Goal: Book appointment/travel/reservation

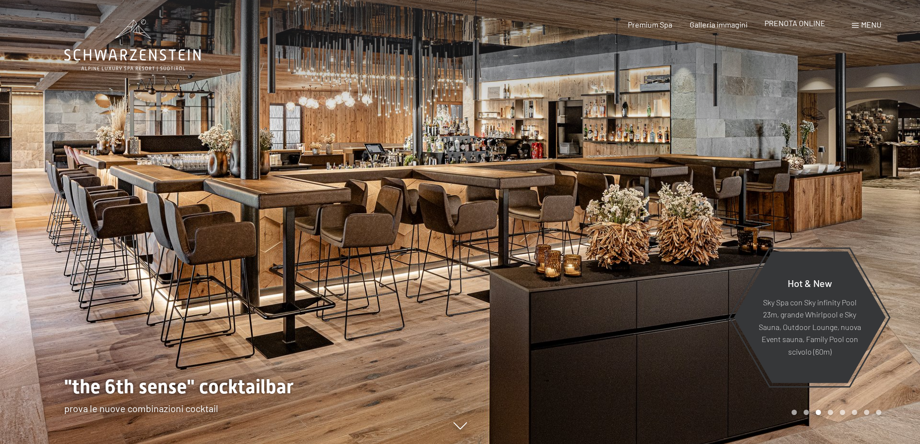
click at [810, 25] on span "PRENOTA ONLINE" at bounding box center [795, 22] width 61 height 9
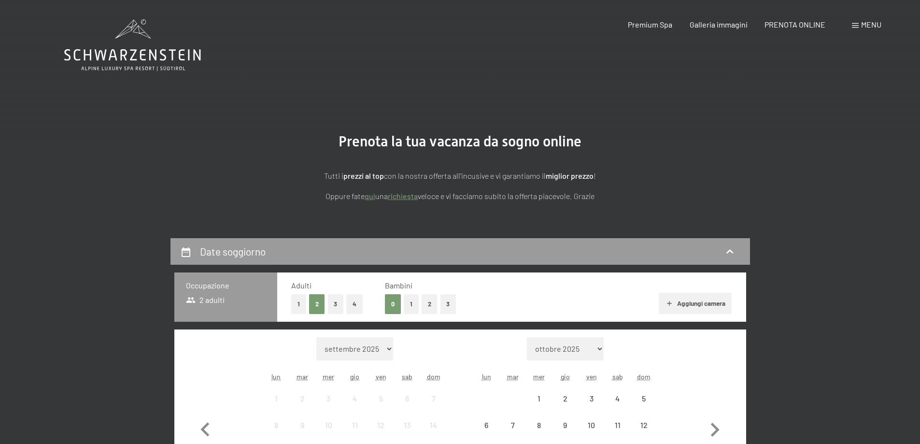
click at [863, 19] on div "Menu" at bounding box center [866, 24] width 29 height 11
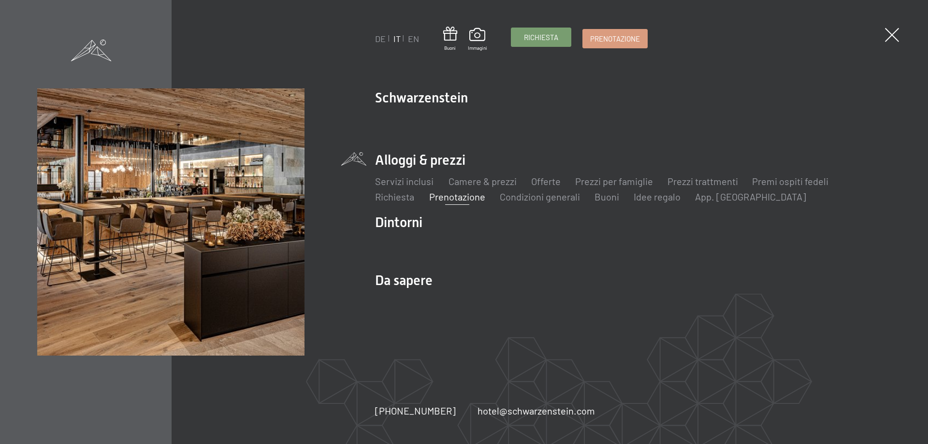
click at [548, 43] on link "Richiesta" at bounding box center [540, 37] width 59 height 18
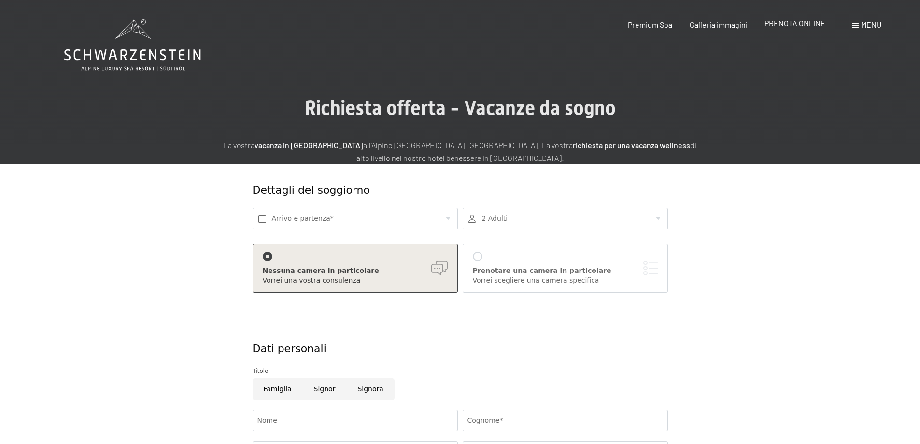
click at [807, 26] on span "PRENOTA ONLINE" at bounding box center [795, 22] width 61 height 9
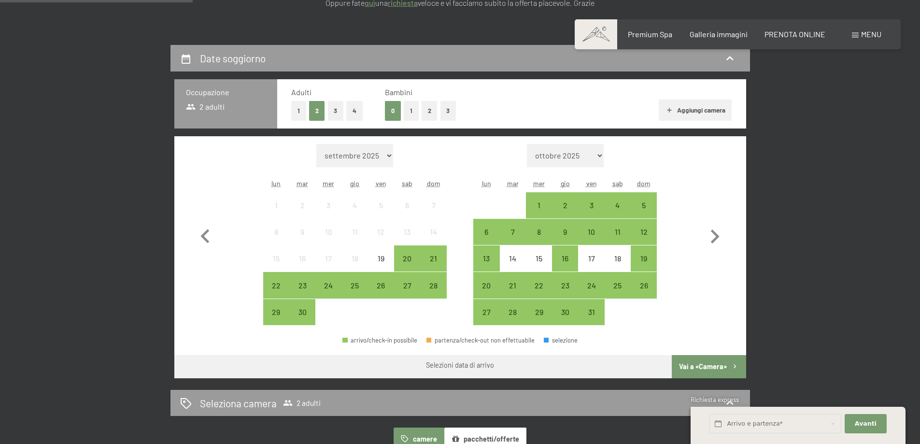
click at [426, 111] on button "2" at bounding box center [430, 111] width 16 height 20
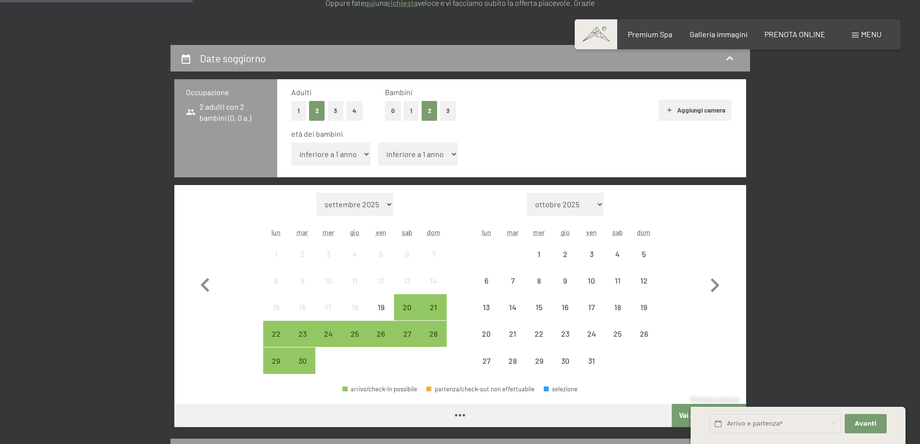
click at [335, 159] on select "inferiore a 1 anno 1 anno 2 anni 3 anni 4 anni 5 anni 6 anni 7 anni 8 anni 9 an…" at bounding box center [331, 154] width 80 height 23
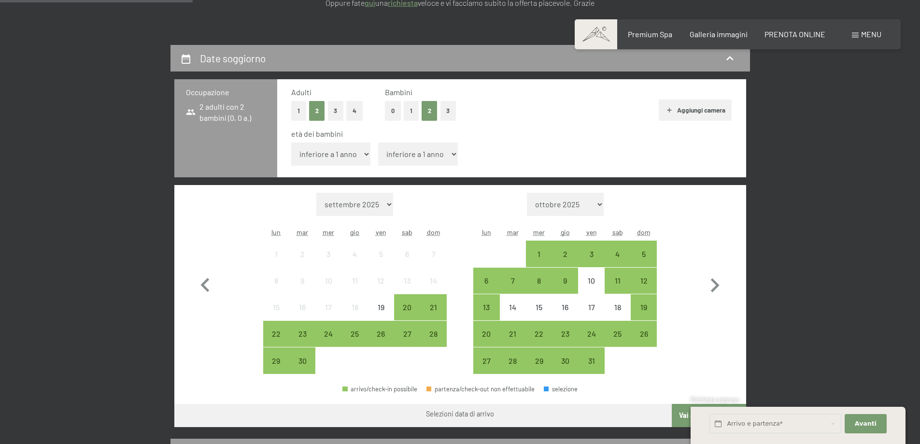
select select "2"
click at [291, 143] on select "inferiore a 1 anno 1 anno 2 anni 3 anni 4 anni 5 anni 6 anni 7 anni 8 anni 9 an…" at bounding box center [331, 154] width 80 height 23
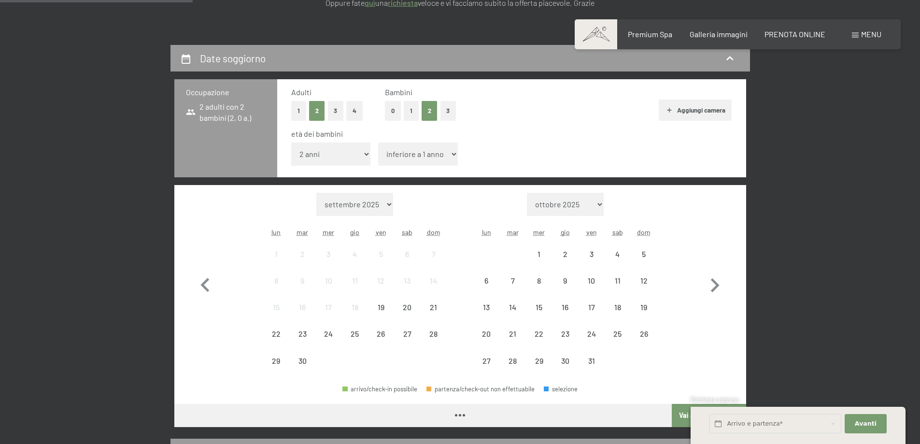
click at [430, 155] on select "inferiore a 1 anno 1 anno 2 anni 3 anni 4 anni 5 anni 6 anni 7 anni 8 anni 9 an…" at bounding box center [418, 154] width 80 height 23
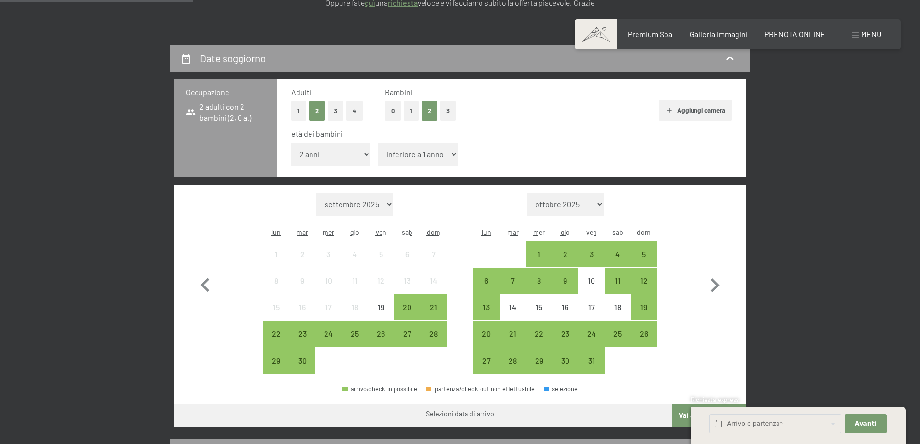
select select "5"
click at [378, 143] on select "inferiore a 1 anno 1 anno 2 anni 3 anni 4 anni 5 anni 6 anni 7 anni 8 anni 9 an…" at bounding box center [418, 154] width 80 height 23
click at [605, 254] on div "4" at bounding box center [618, 254] width 26 height 26
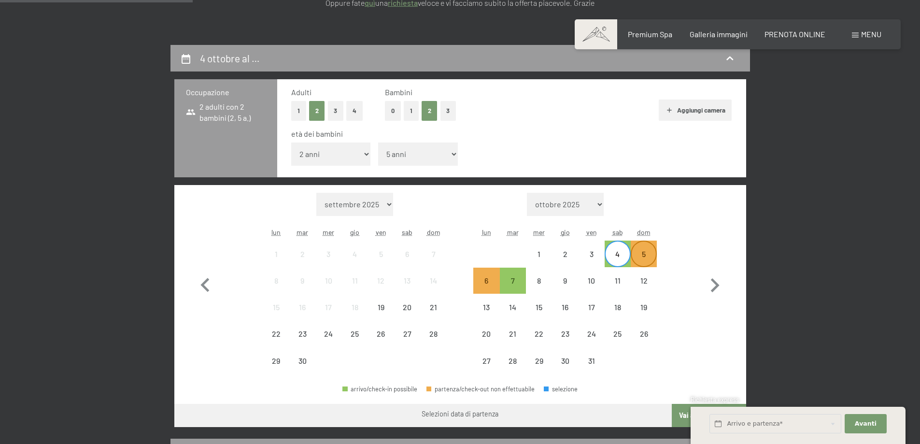
click at [647, 258] on div "5" at bounding box center [644, 262] width 24 height 24
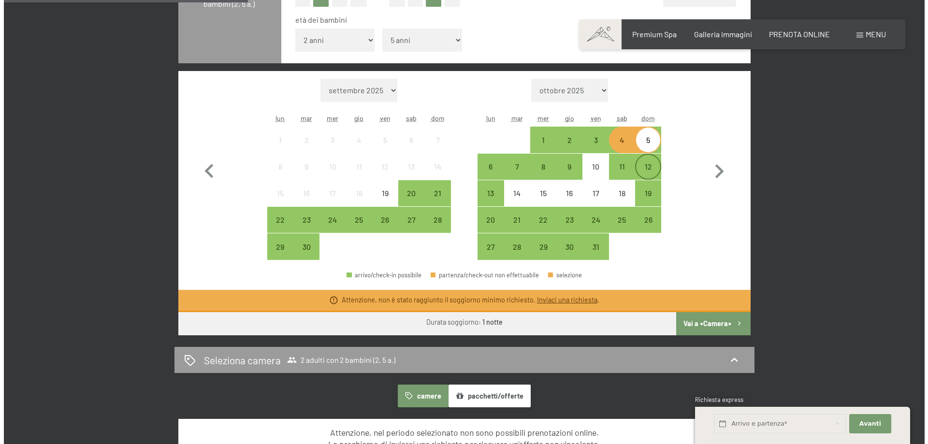
scroll to position [338, 0]
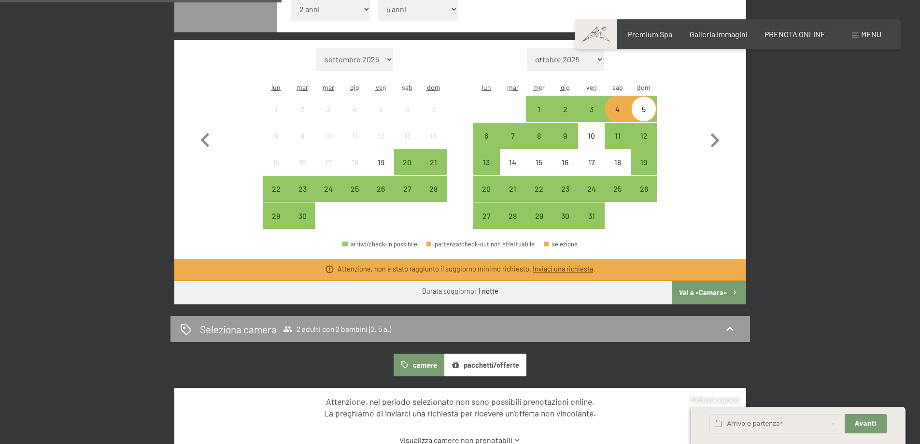
click at [617, 107] on div "4" at bounding box center [618, 117] width 24 height 24
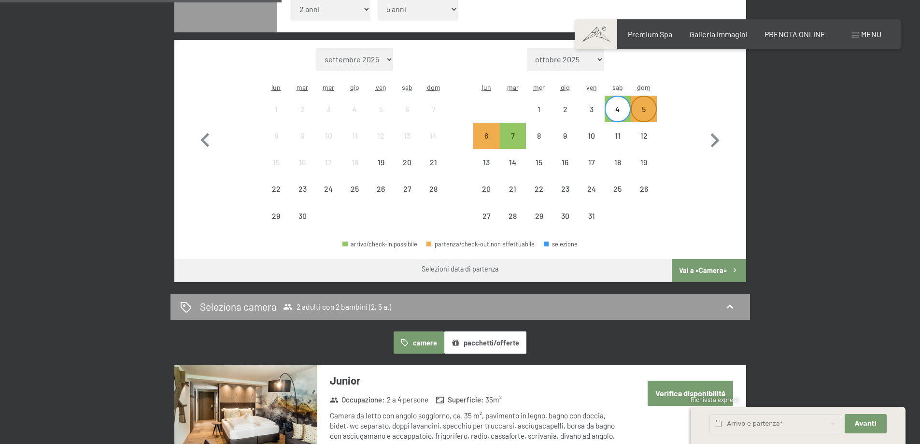
click at [643, 110] on div "5" at bounding box center [644, 117] width 24 height 24
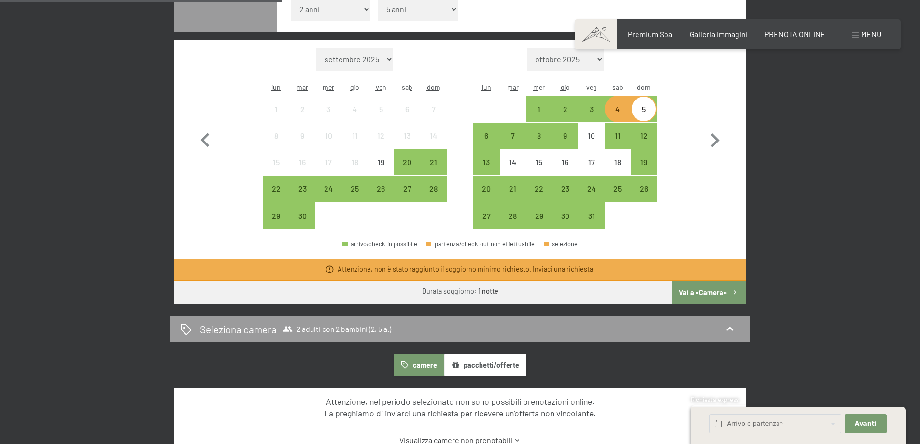
click at [866, 37] on span "Menu" at bounding box center [872, 33] width 20 height 9
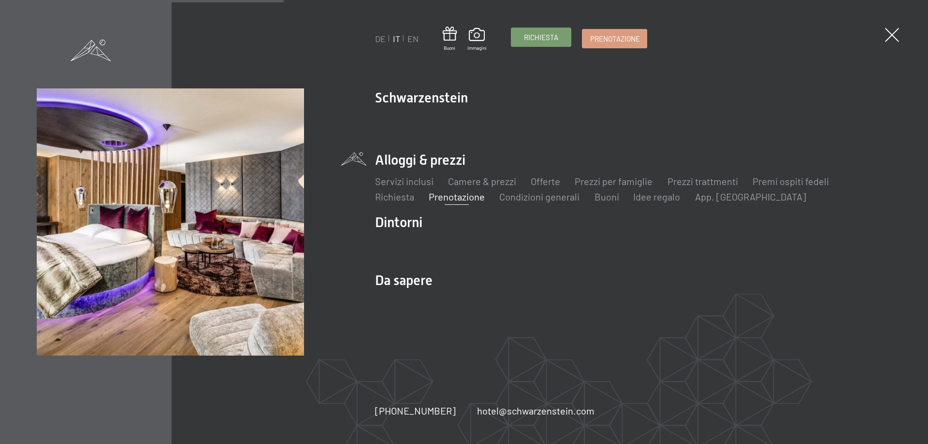
click at [551, 33] on span "Richiesta" at bounding box center [541, 37] width 34 height 10
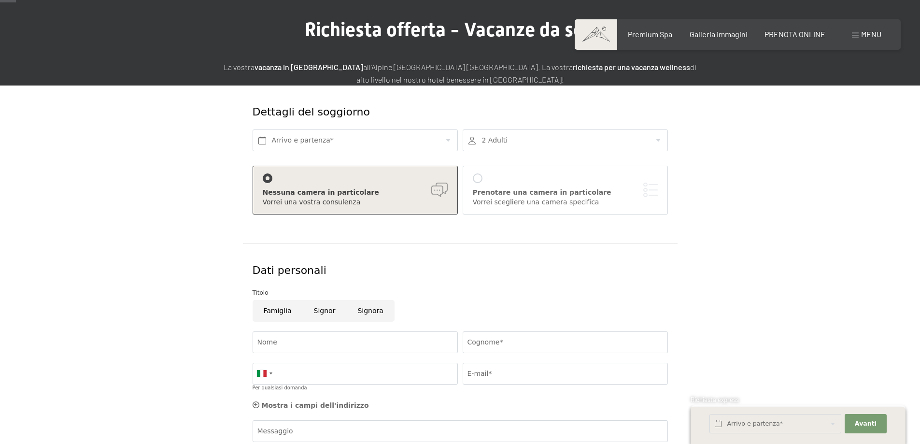
scroll to position [242, 0]
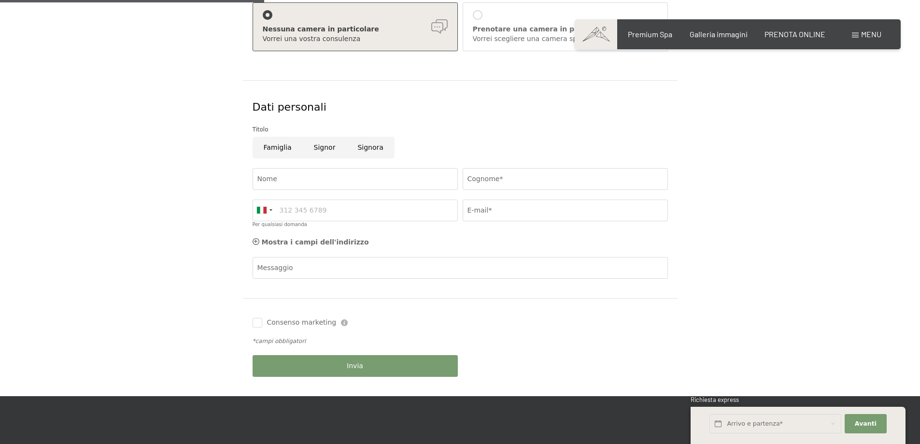
click at [276, 145] on input "Famiglia" at bounding box center [278, 148] width 50 height 22
radio input "true"
click at [308, 178] on input "Nome" at bounding box center [355, 179] width 205 height 22
type input "NICOLA"
type input "ECONIMO GUIRO SRL"
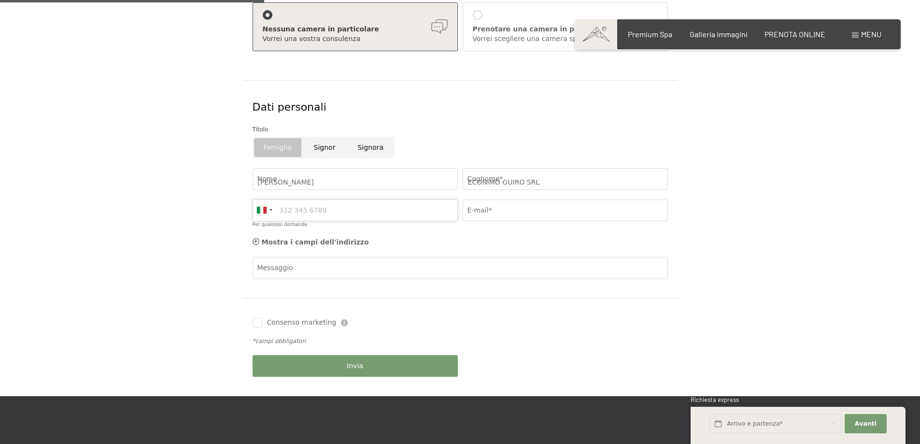
type input "3402630106"
type input "nicolaeconimo@email.it"
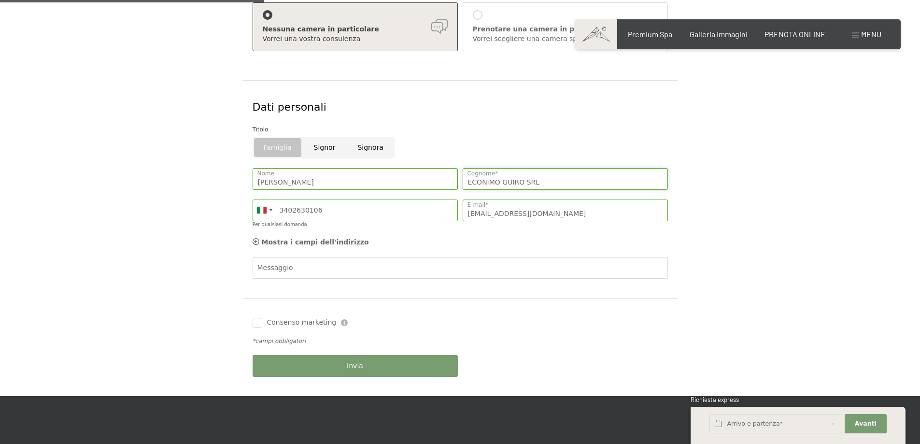
drag, startPoint x: 501, startPoint y: 180, endPoint x: 585, endPoint y: 183, distance: 84.1
click at [580, 183] on input "ECONIMO GUIRO SRL" at bounding box center [565, 179] width 205 height 22
type input "ECONIMO"
click at [581, 143] on div "Famiglia Signor Signora" at bounding box center [460, 150] width 420 height 27
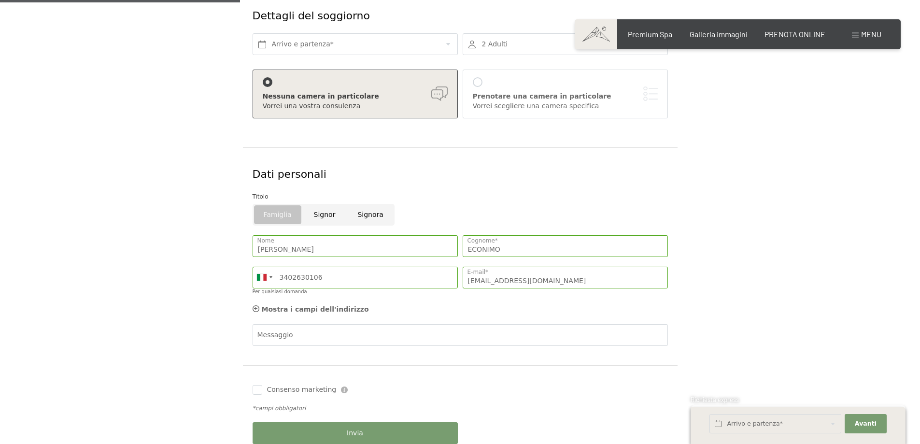
scroll to position [97, 0]
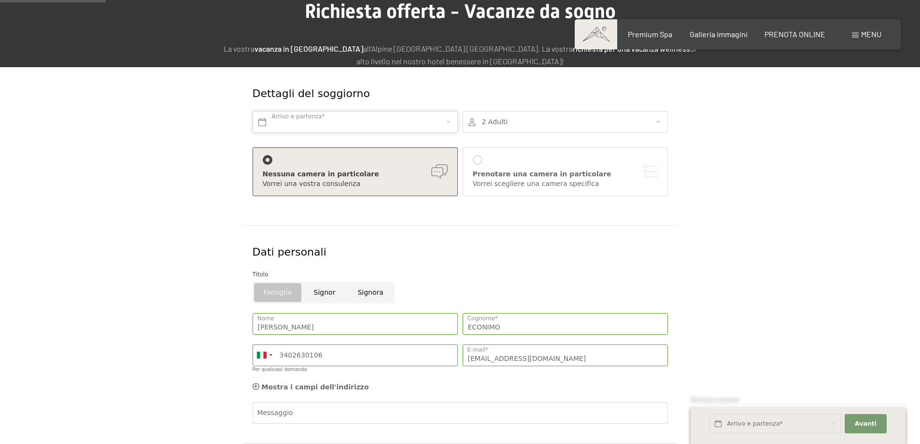
click at [402, 125] on input "text" at bounding box center [355, 122] width 205 height 22
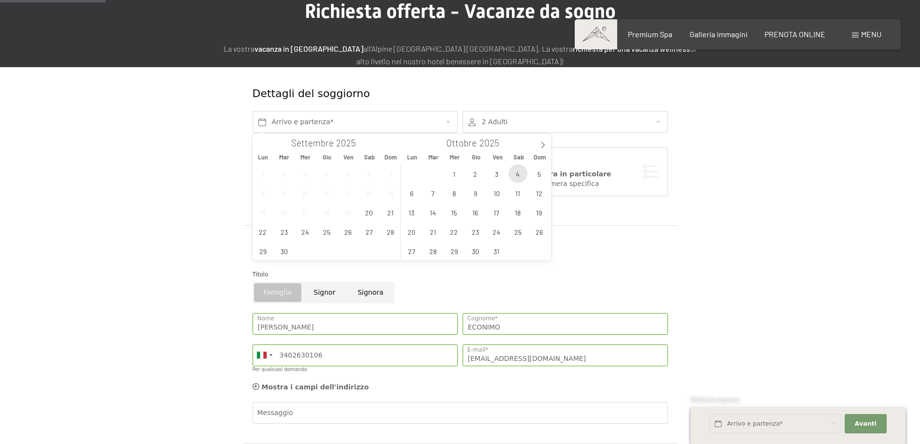
click at [516, 177] on span "4" at bounding box center [518, 173] width 19 height 19
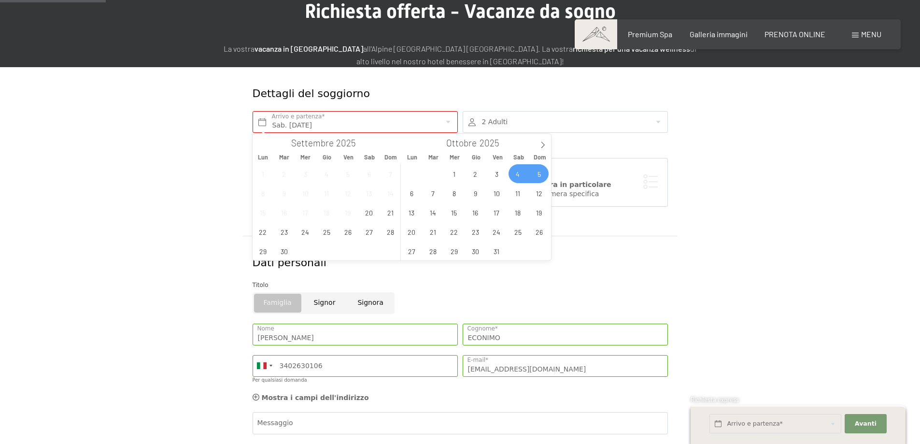
click at [536, 175] on span "5" at bounding box center [539, 173] width 19 height 19
type input "Sab. 04/10/2025 - Dom. 05/10/2025"
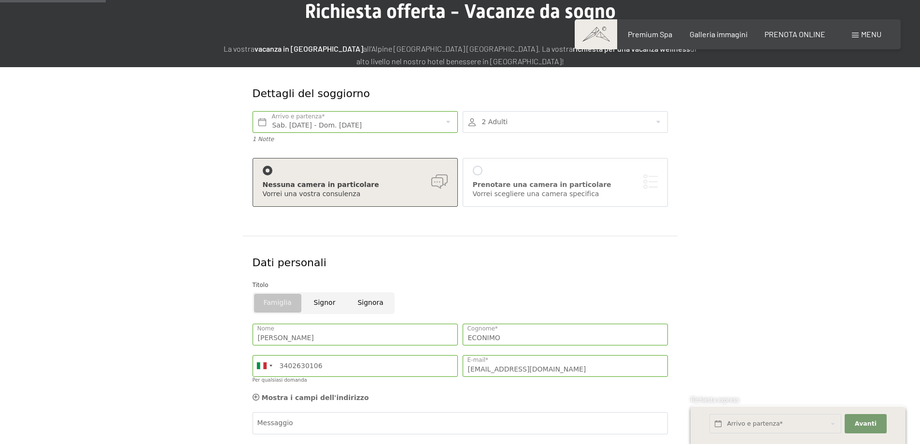
click at [528, 127] on div at bounding box center [565, 122] width 205 height 22
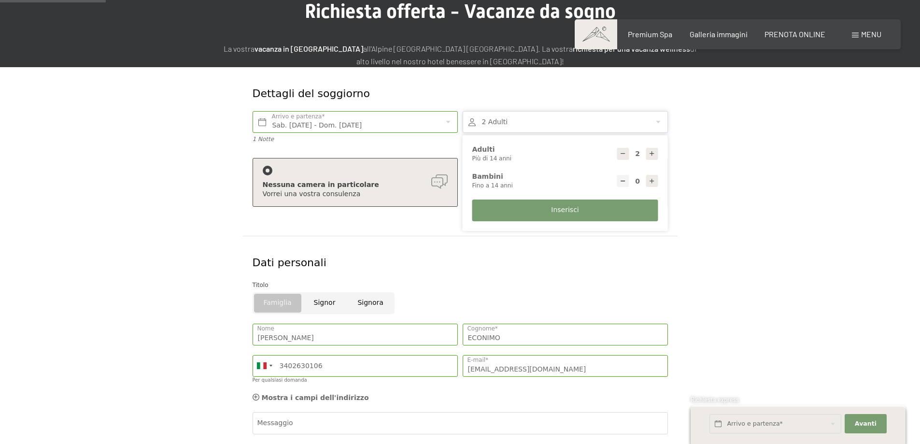
click at [654, 182] on icon at bounding box center [652, 181] width 7 height 7
type input "1"
select select
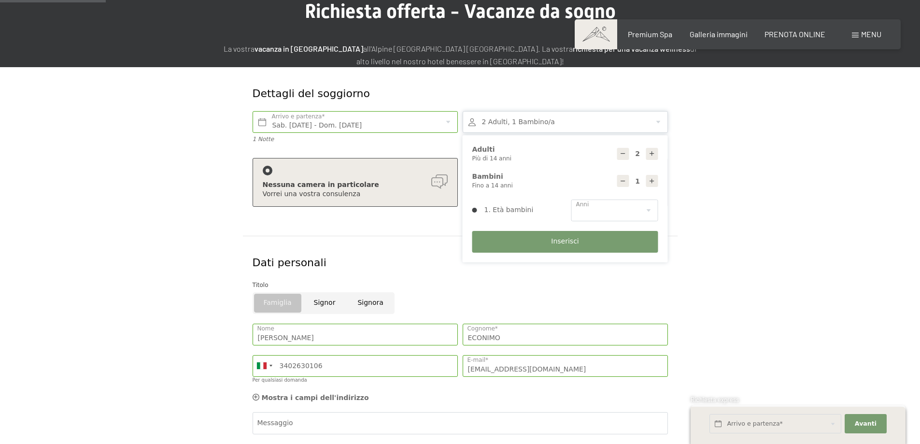
click at [654, 182] on icon at bounding box center [652, 181] width 7 height 7
type input "2"
select select
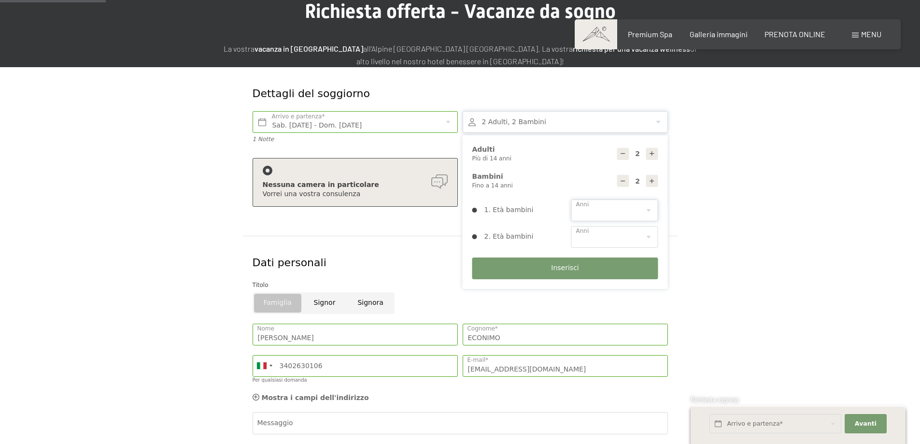
drag, startPoint x: 641, startPoint y: 202, endPoint x: 632, endPoint y: 212, distance: 12.7
click at [641, 202] on select "0 1 2 3 4 5 6 7 8 9 10 11 12 13 14" at bounding box center [615, 211] width 87 height 22
select select "2"
click at [572, 200] on select "0 1 2 3 4 5 6 7 8 9 10 11 12 13 14" at bounding box center [615, 211] width 87 height 22
click at [635, 235] on select "0 1 2 3 4 5 6 7 8 9 10 11 12 13 14" at bounding box center [615, 237] width 87 height 22
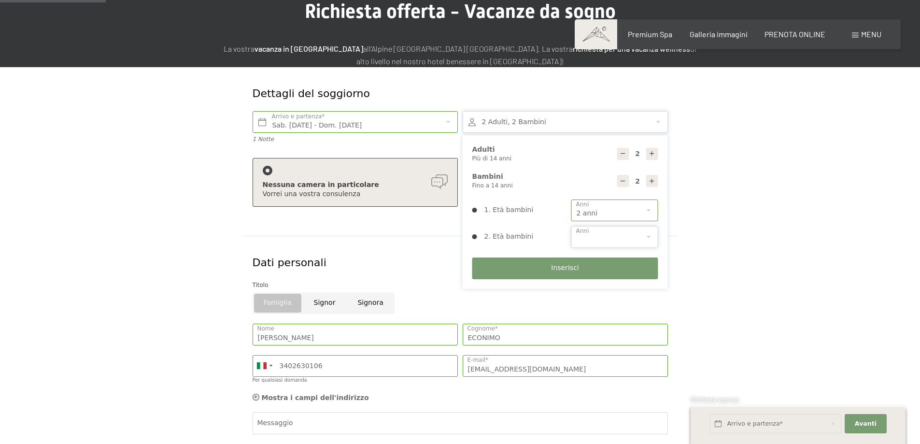
select select "5"
click at [572, 226] on select "0 1 2 3 4 5 6 7 8 9 10 11 12 13 14" at bounding box center [615, 237] width 87 height 22
click at [720, 177] on form "Dettagli del soggiorno Sab. 04/10/2025 - Dom. 05/10/2025 Arrivo e partenza* 1 N…" at bounding box center [460, 309] width 660 height 485
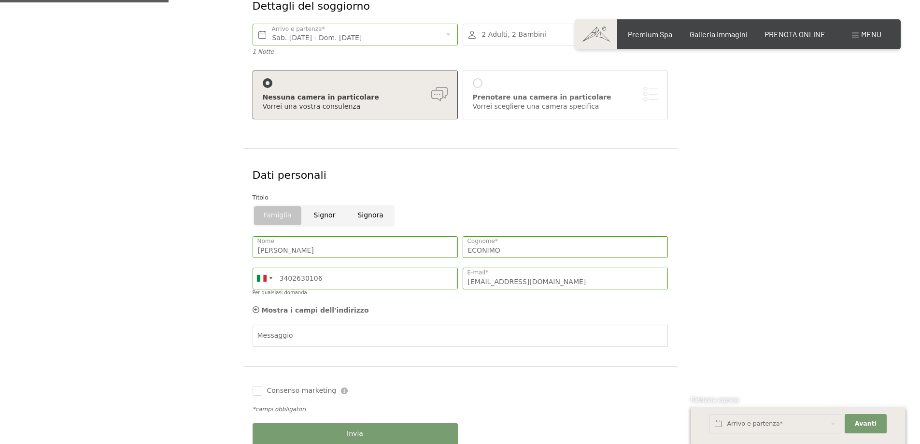
scroll to position [193, 0]
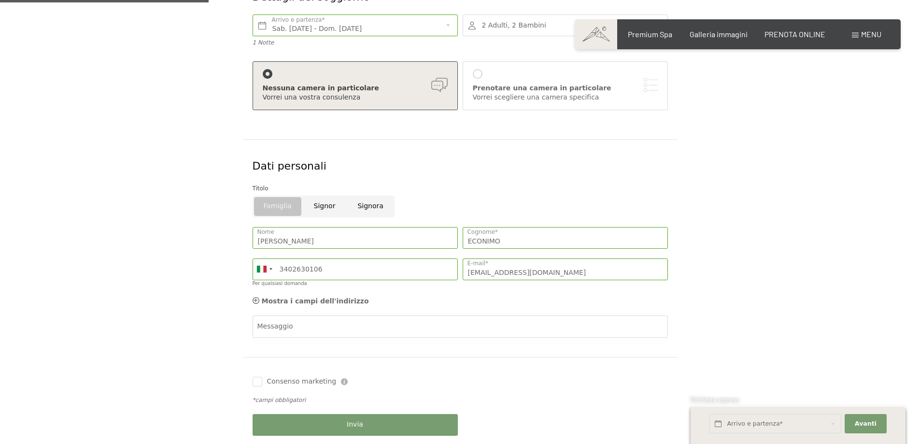
click at [551, 88] on div "Prenotare una camera in particolare" at bounding box center [565, 89] width 185 height 10
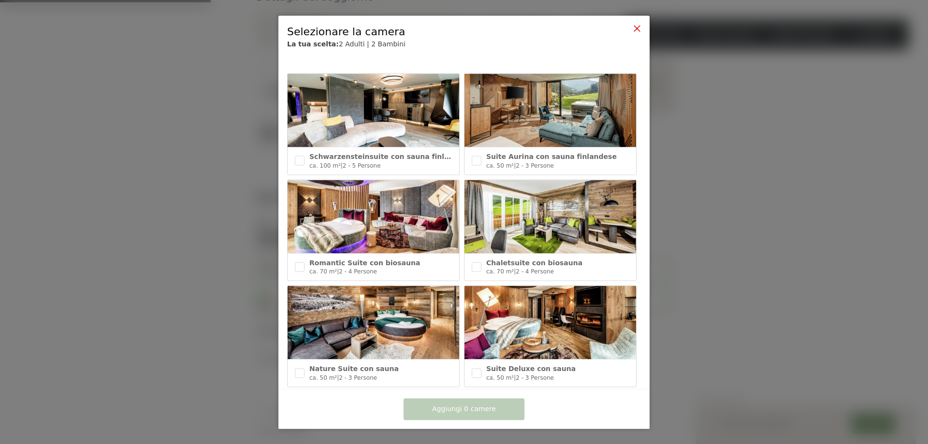
click at [640, 29] on icon at bounding box center [637, 28] width 8 height 8
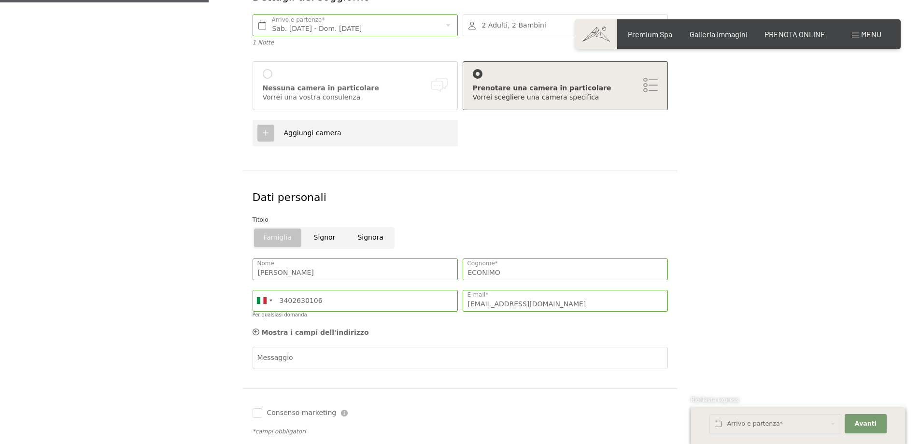
click at [362, 74] on div "Nessuna camera in particolare Vorrei una vostra consulenza" at bounding box center [355, 85] width 185 height 33
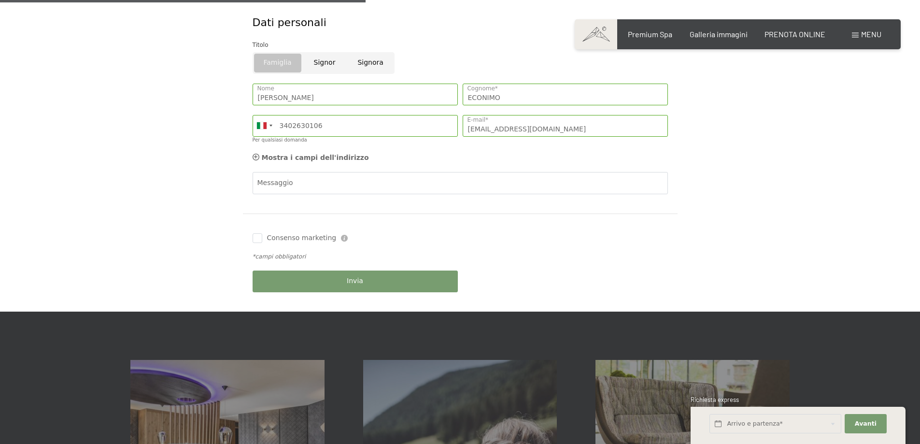
scroll to position [338, 0]
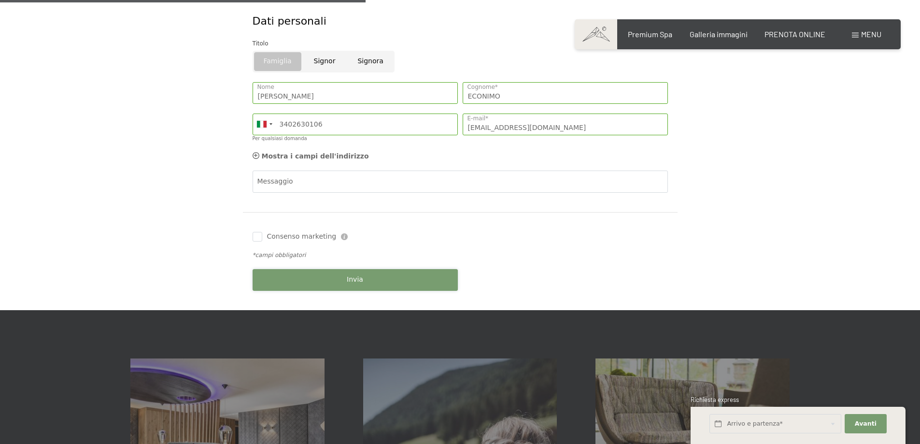
click at [357, 283] on span "Invia" at bounding box center [355, 280] width 16 height 10
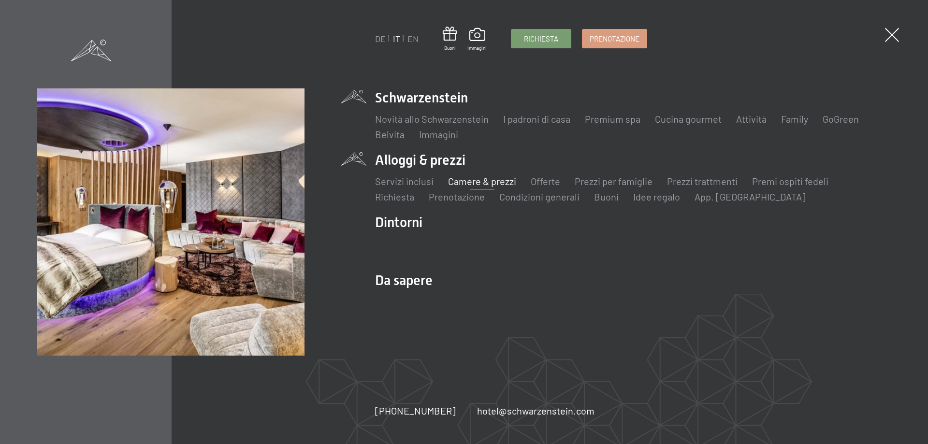
click at [465, 181] on link "Camere & prezzi" at bounding box center [482, 181] width 68 height 12
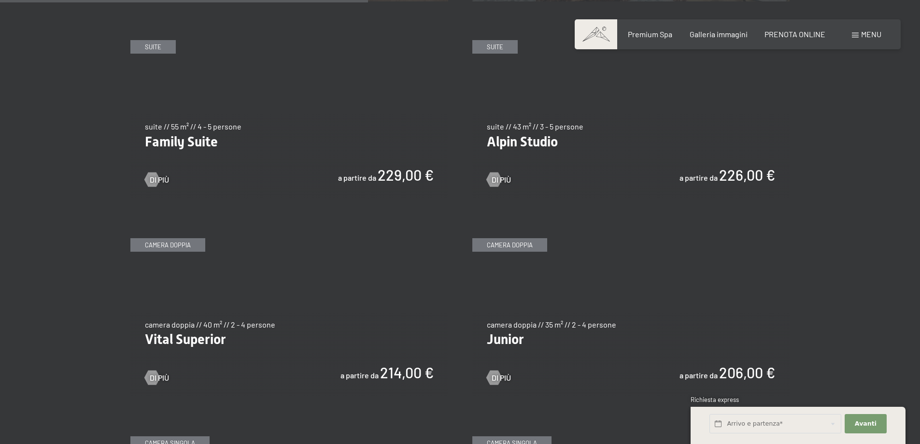
scroll to position [1208, 0]
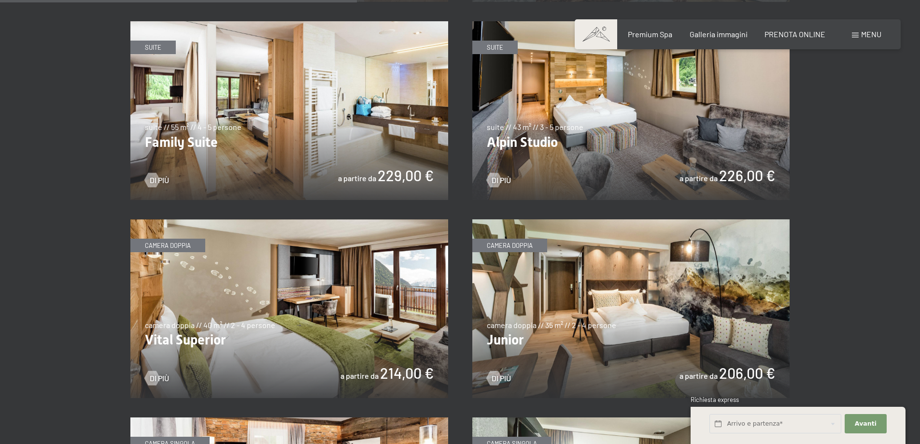
click at [612, 135] on img at bounding box center [632, 110] width 318 height 179
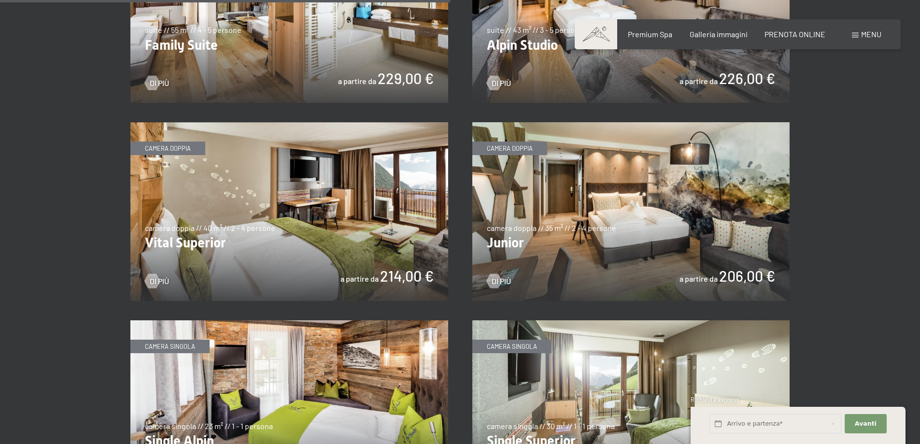
scroll to position [1305, 0]
click at [578, 213] on img at bounding box center [632, 212] width 318 height 179
click at [282, 236] on img at bounding box center [289, 212] width 318 height 179
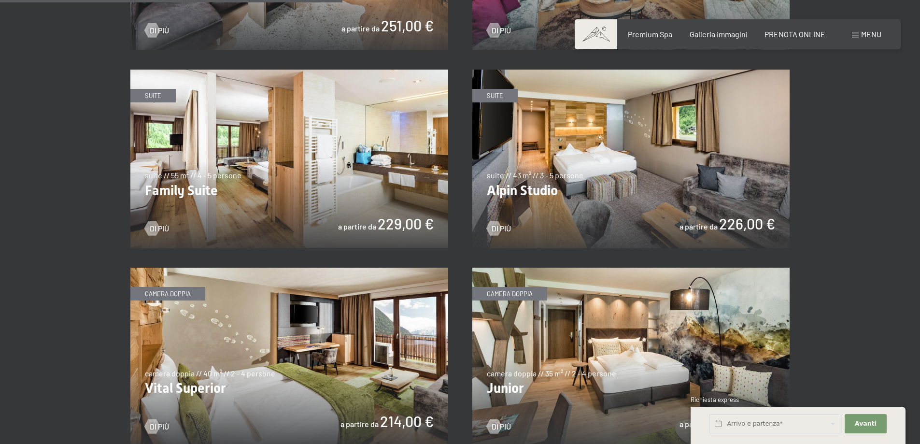
click at [598, 163] on img at bounding box center [632, 159] width 318 height 179
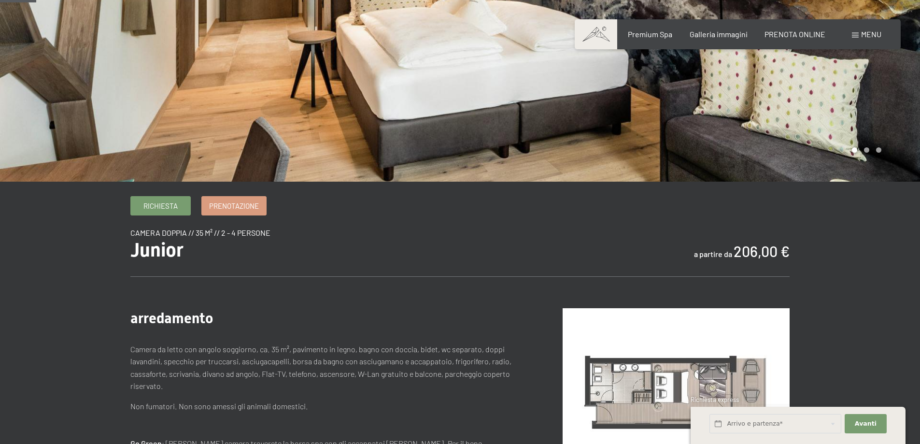
scroll to position [48, 0]
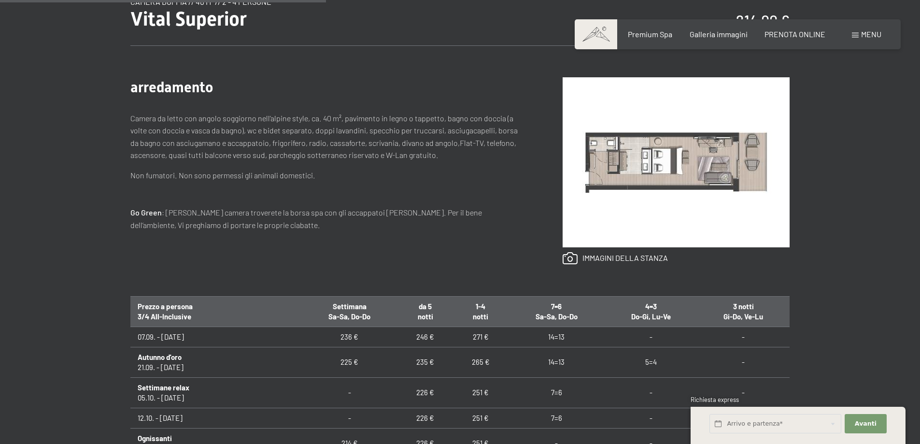
scroll to position [435, 0]
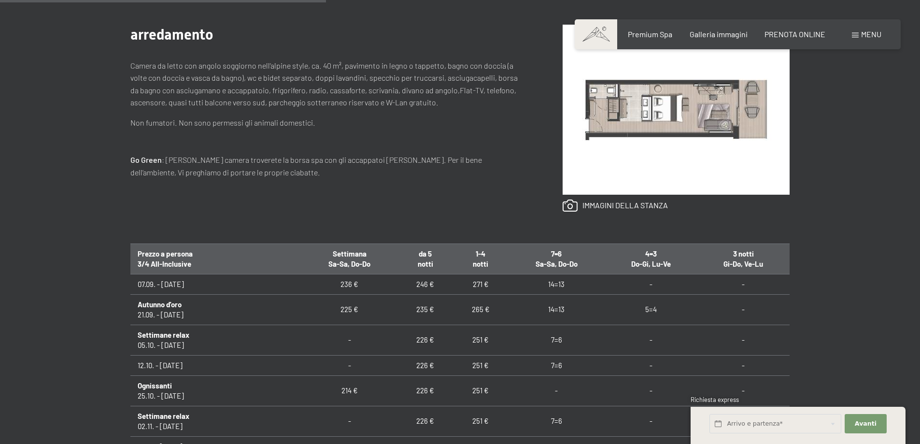
click at [627, 116] on img at bounding box center [676, 110] width 227 height 170
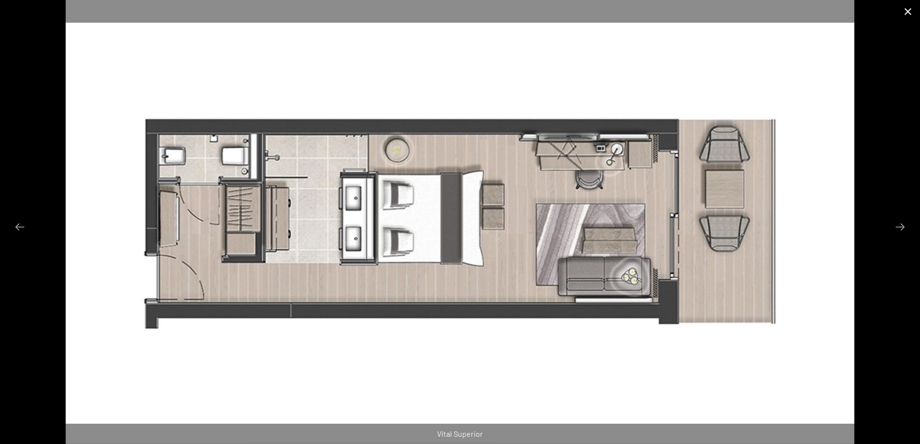
click at [906, 10] on button "Close gallery" at bounding box center [908, 11] width 24 height 23
